Goal: Transaction & Acquisition: Purchase product/service

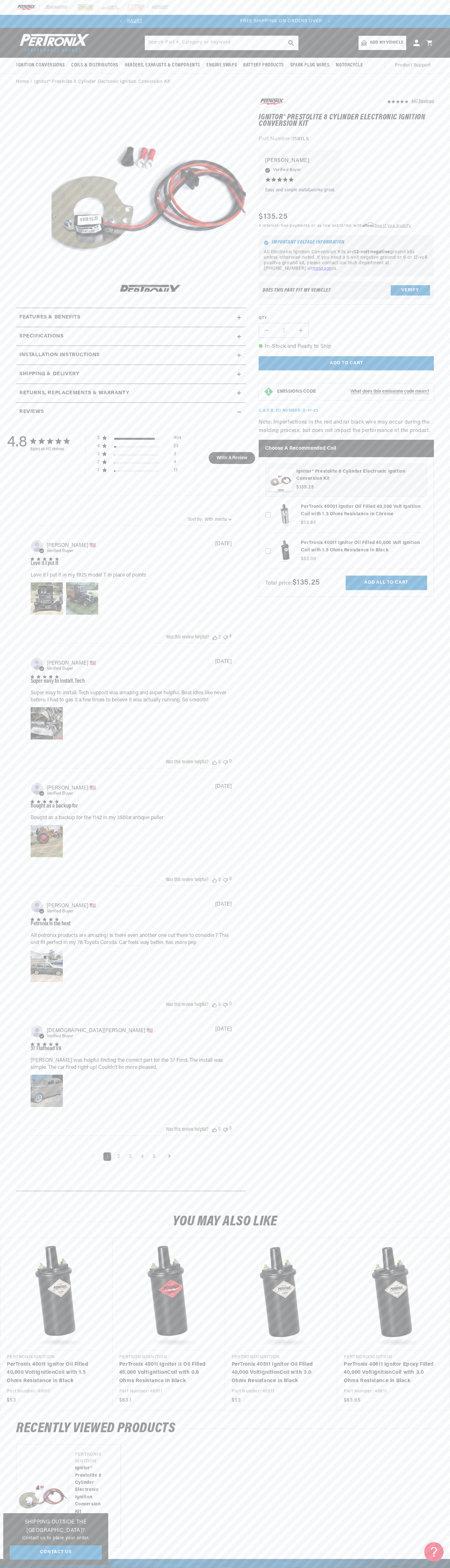
scroll to position [0, 196]
click at [77, 13] on div at bounding box center [225, 7] width 450 height 15
click at [423, 1567] on html "Skip to content Your cart Your cart is empty Get the right parts the first time…" at bounding box center [225, 784] width 450 height 1568
click at [198, 1567] on html "Skip to content Your cart Your cart is empty Get the right parts the first time…" at bounding box center [225, 784] width 450 height 1568
click at [23, 1030] on div "4.8 4.8 out of 5 stars 447 total reviews Based on 447 reviews 5 404 4 23 3 3 2 …" at bounding box center [131, 803] width 223 height 765
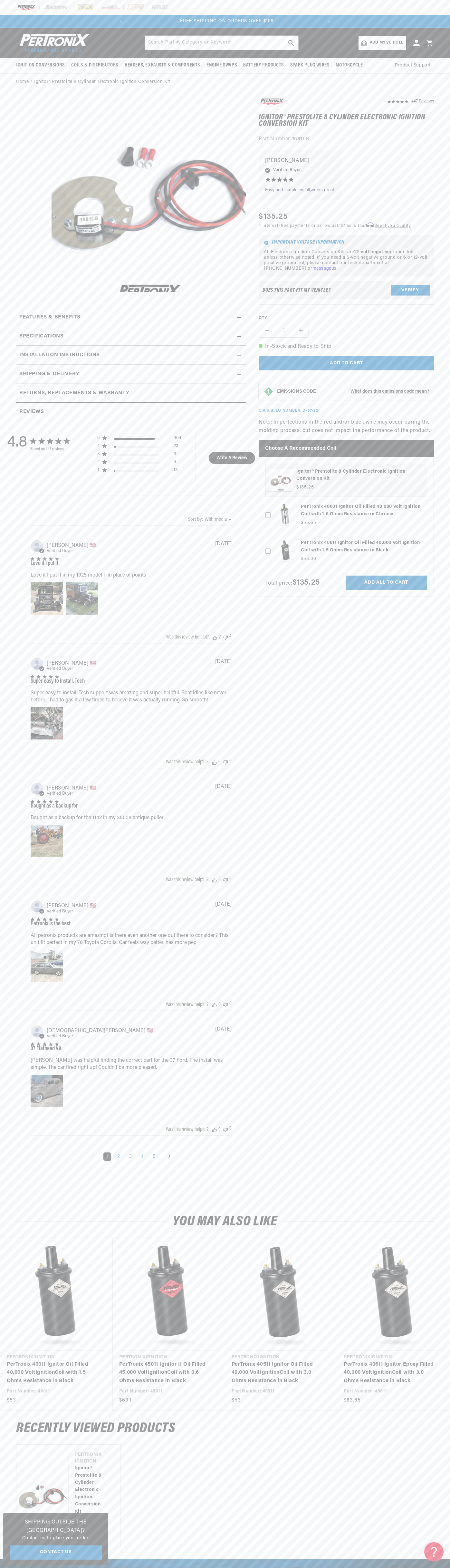
scroll to position [0, 196]
